Goal: Navigation & Orientation: Find specific page/section

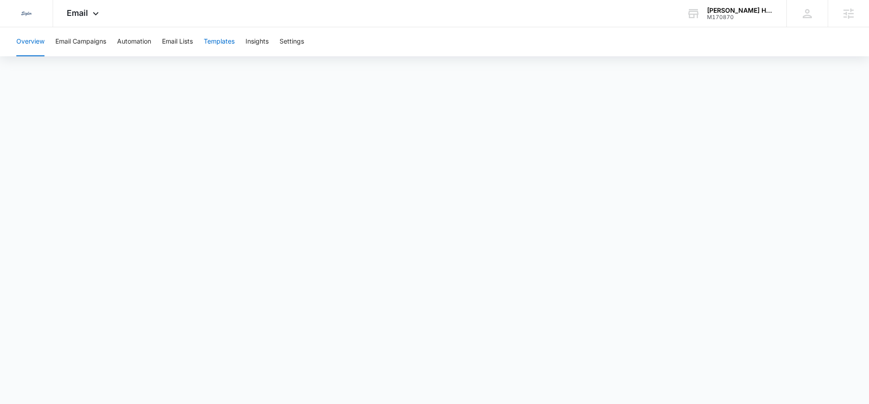
click at [230, 43] on button "Templates" at bounding box center [219, 41] width 31 height 29
click at [93, 14] on icon at bounding box center [95, 15] width 11 height 11
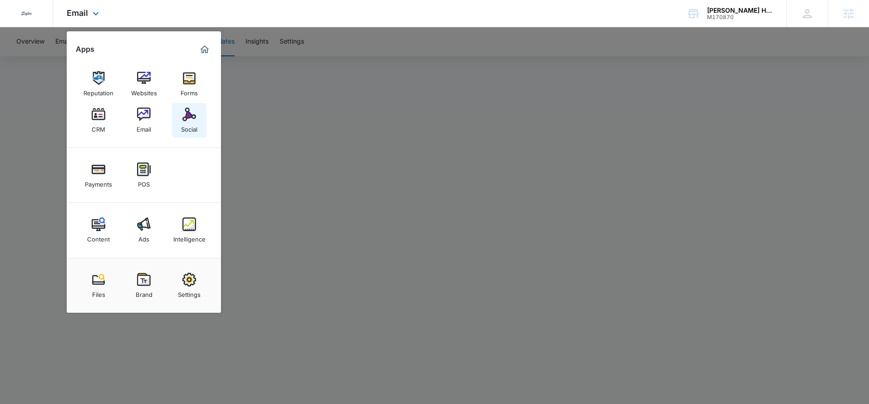
click at [196, 120] on link "Social" at bounding box center [189, 120] width 34 height 34
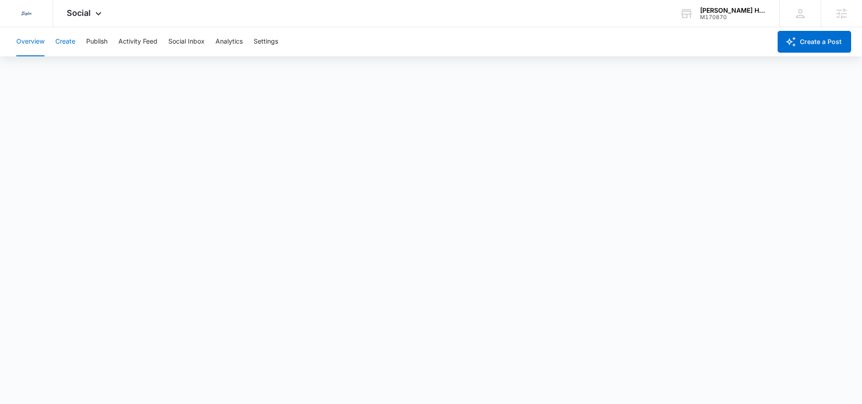
click at [69, 43] on button "Create" at bounding box center [65, 41] width 20 height 29
click at [101, 43] on button "Publish" at bounding box center [96, 41] width 21 height 29
click at [56, 47] on button "Create" at bounding box center [65, 41] width 20 height 29
click at [93, 67] on button "Approvals" at bounding box center [88, 69] width 30 height 25
